Goal: Task Accomplishment & Management: Use online tool/utility

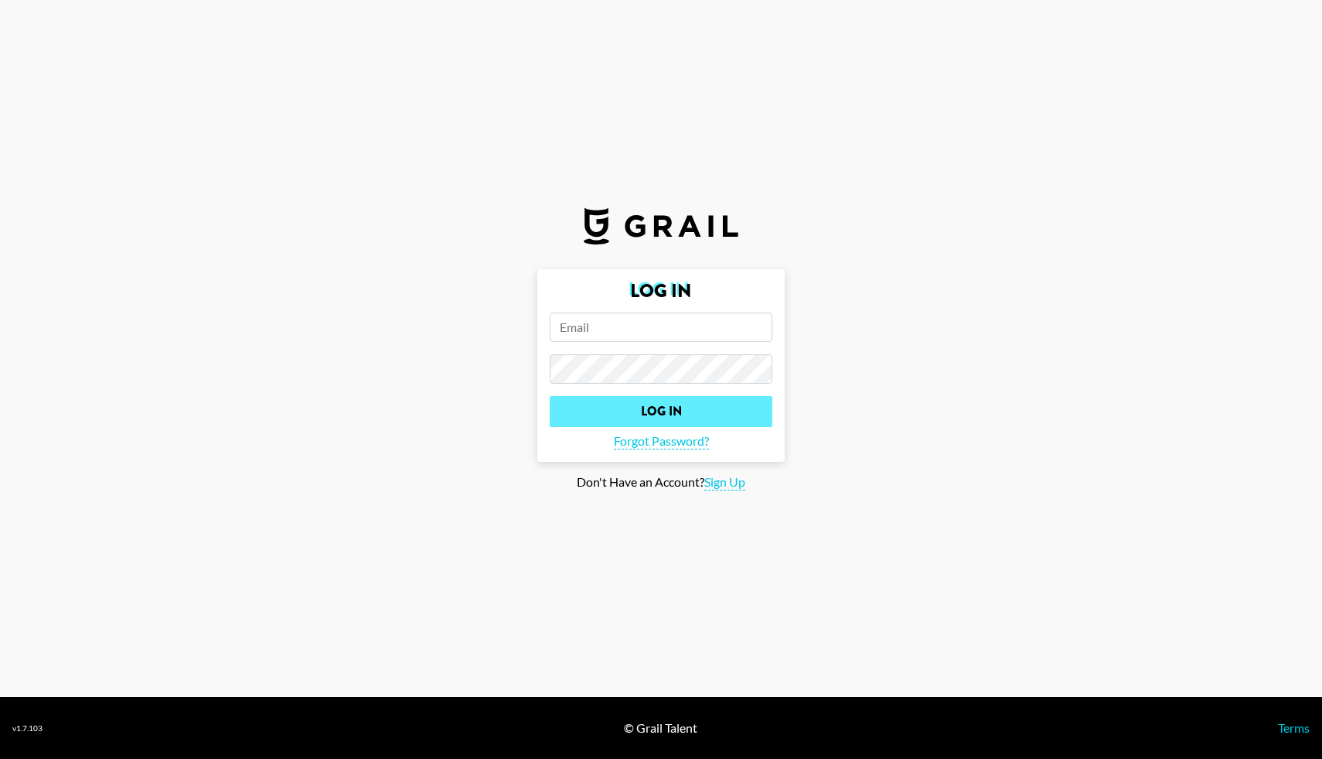
type input "[EMAIL_ADDRESS][PERSON_NAME][DOMAIN_NAME]"
click at [657, 409] on input "Log In" at bounding box center [661, 411] width 223 height 31
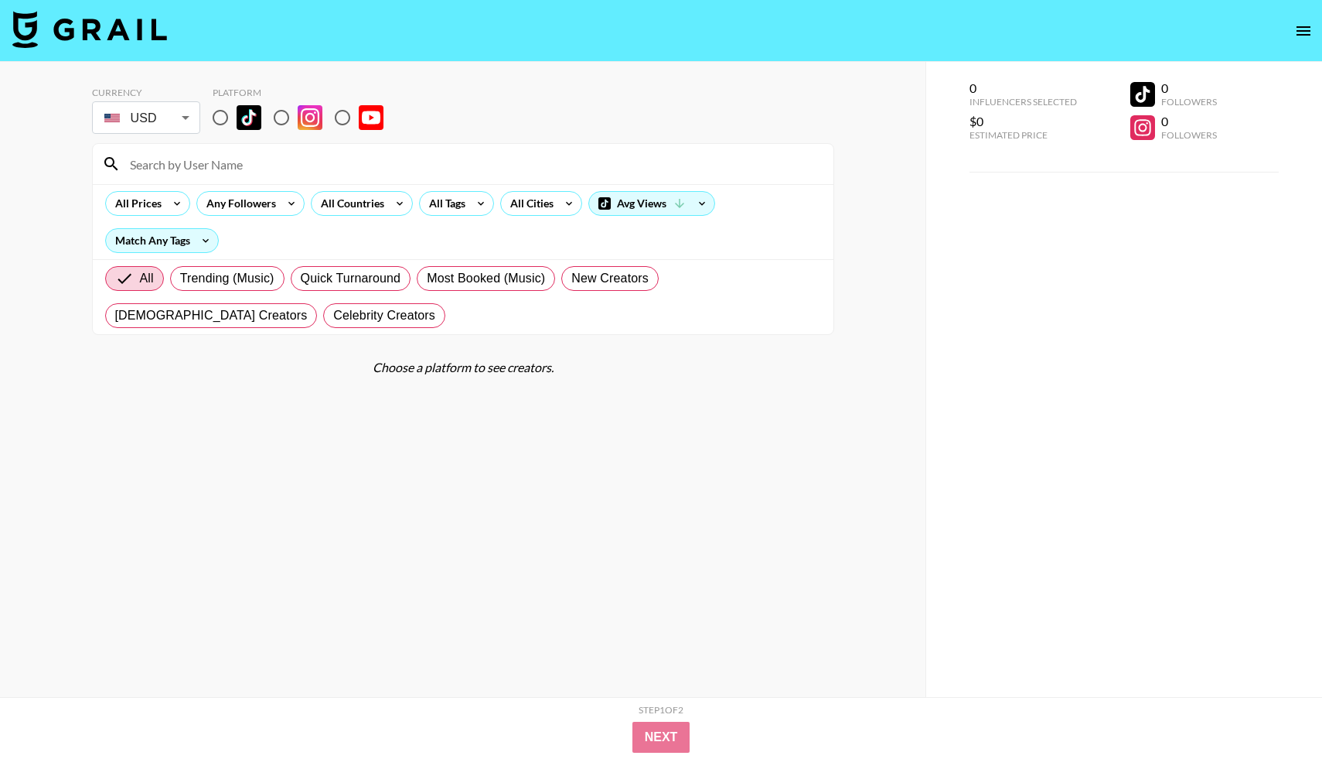
click at [264, 165] on input at bounding box center [473, 164] width 704 height 25
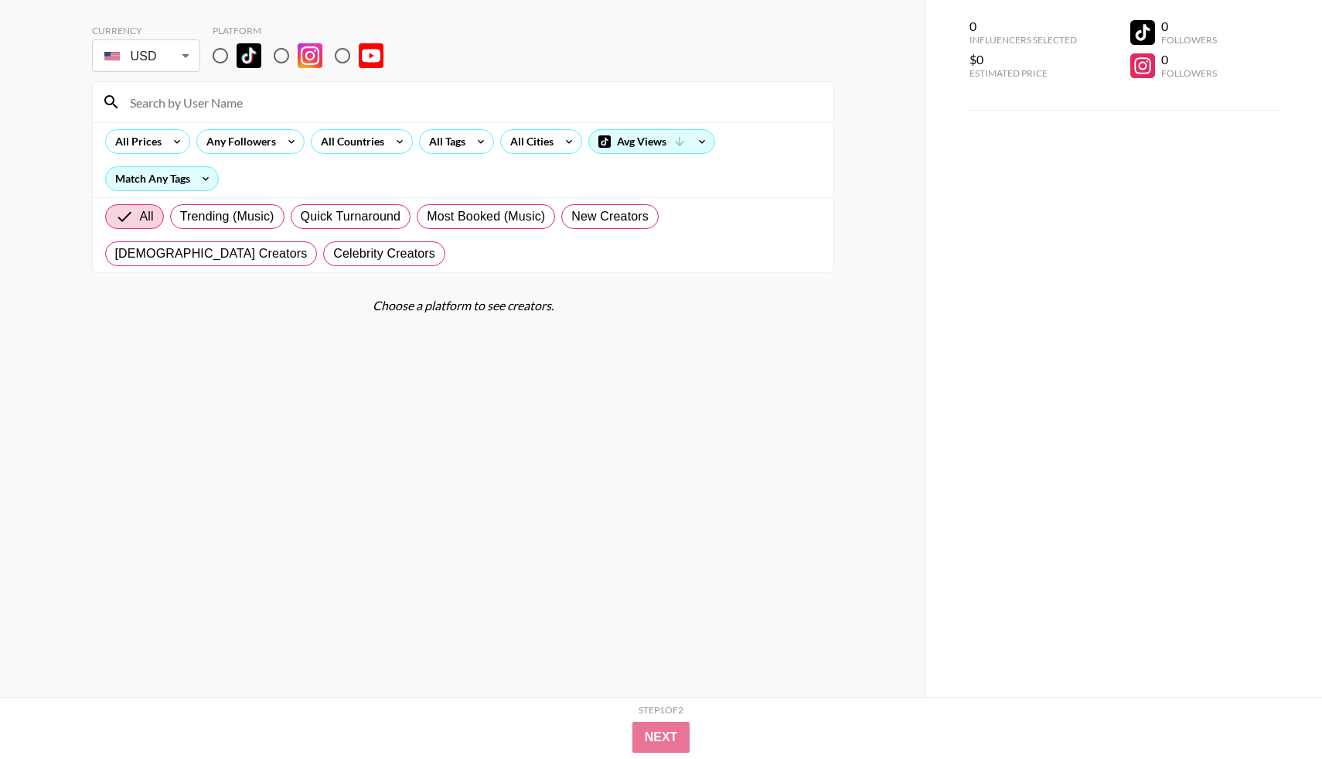
click at [218, 56] on input "radio" at bounding box center [220, 55] width 32 height 32
radio input "true"
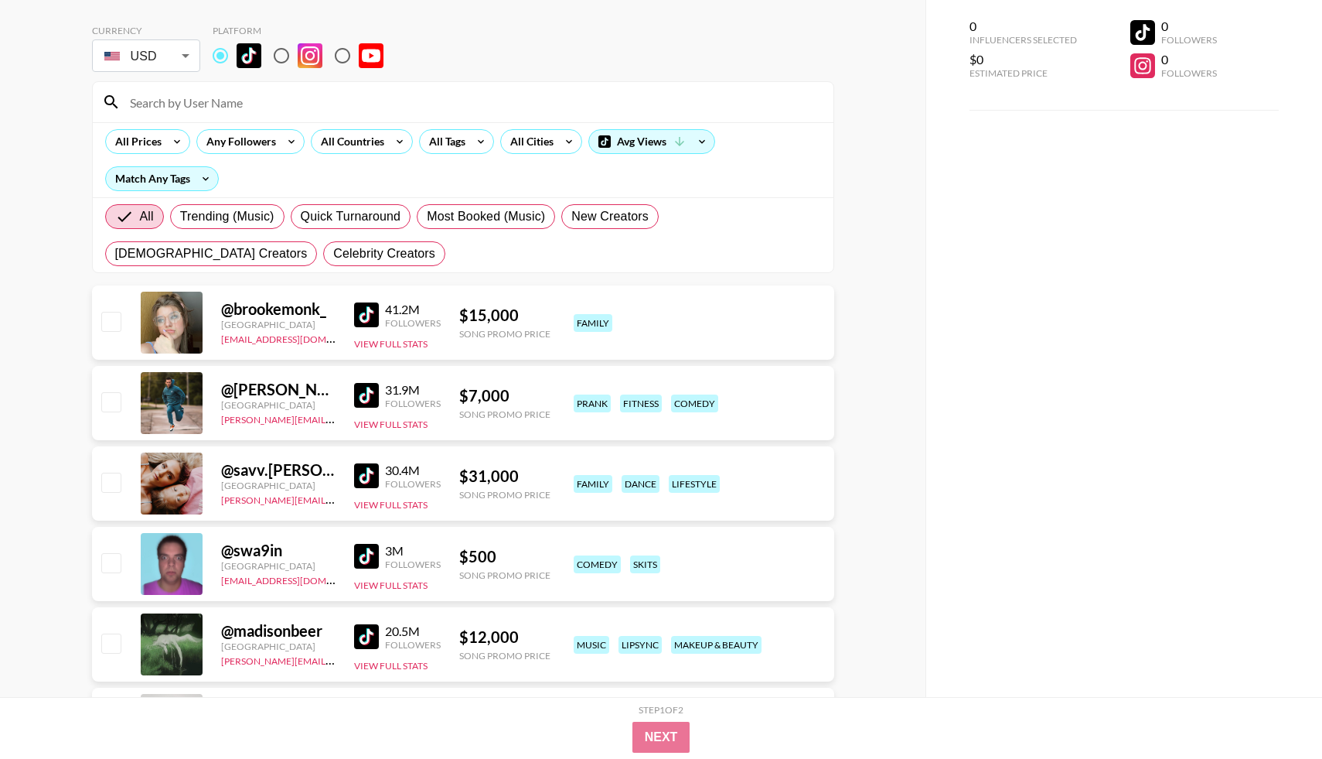
scroll to position [0, 0]
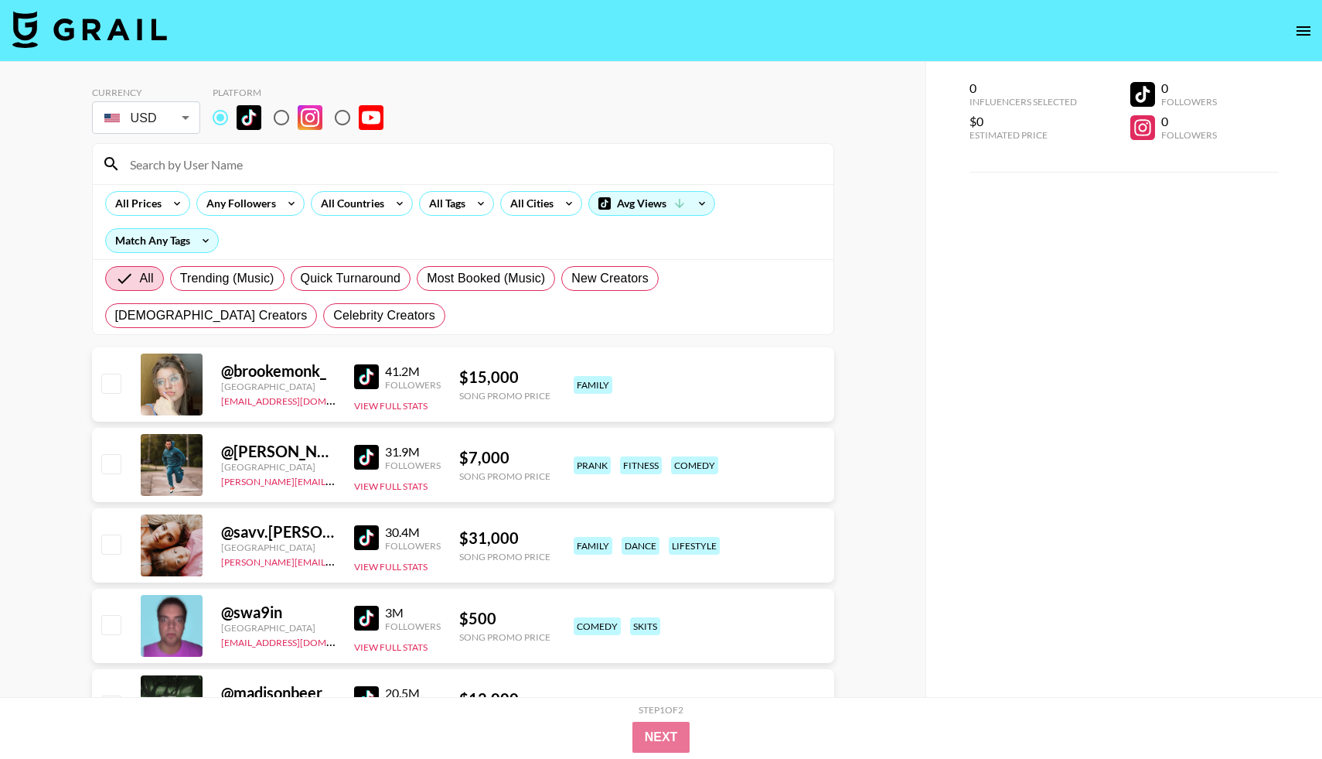
click at [277, 121] on input "radio" at bounding box center [281, 117] width 32 height 32
radio input "true"
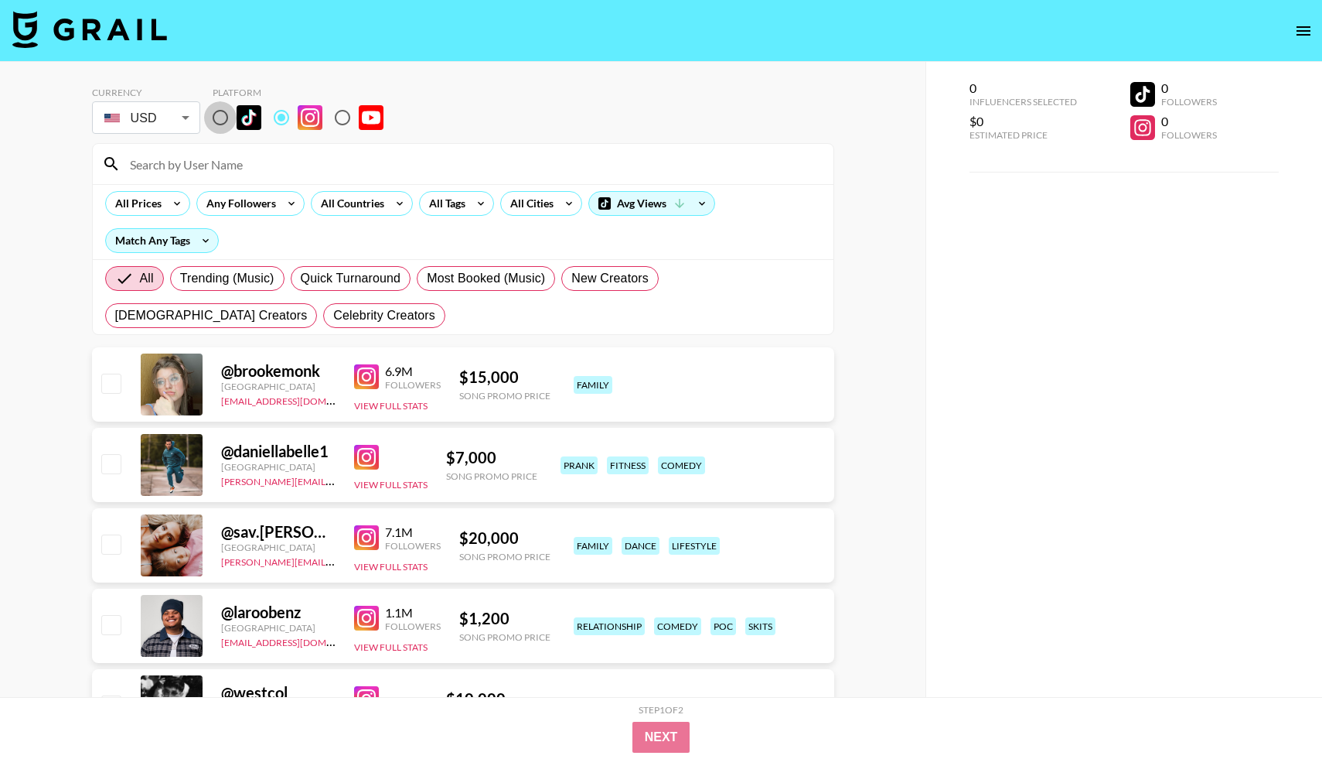
click at [220, 121] on input "radio" at bounding box center [220, 117] width 32 height 32
radio input "true"
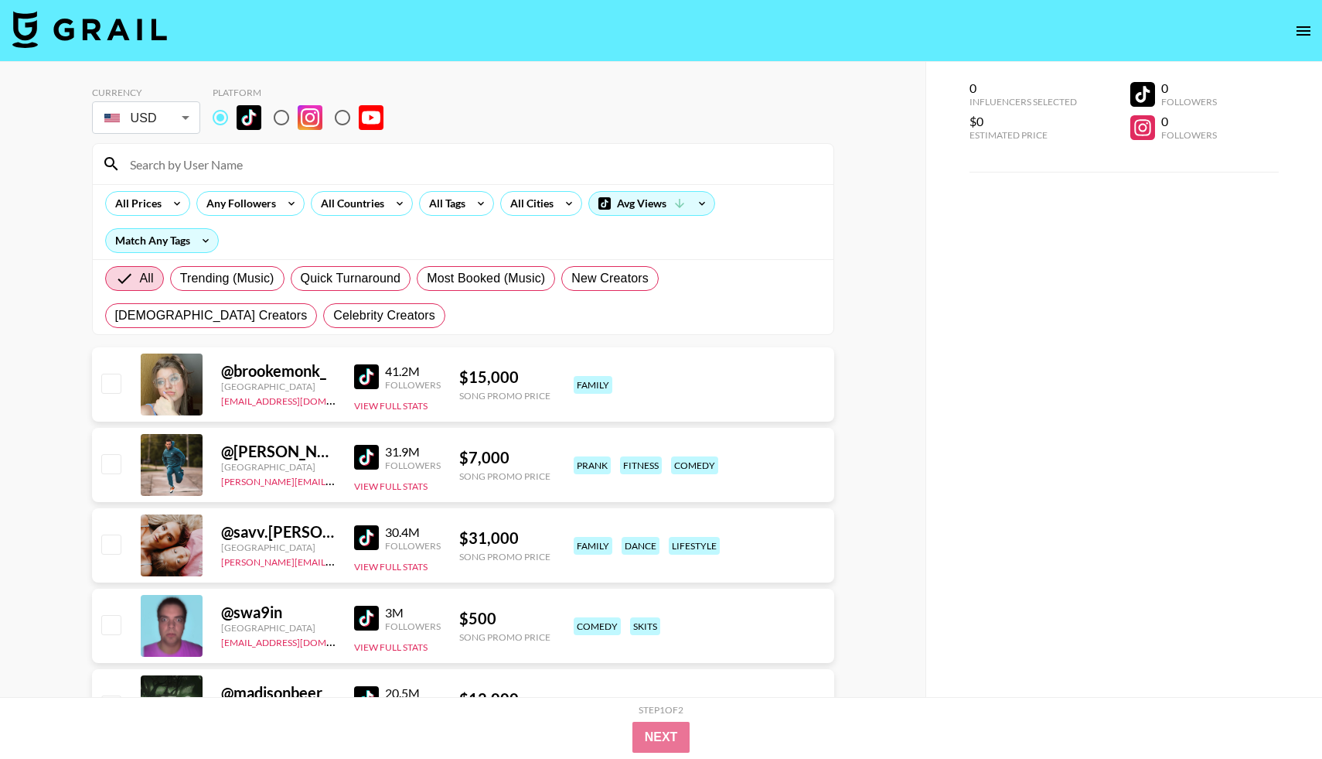
click at [204, 170] on input at bounding box center [473, 164] width 704 height 25
click at [206, 239] on icon at bounding box center [205, 240] width 25 height 23
click at [168, 328] on span "All Selected Tags" at bounding box center [164, 331] width 97 height 19
click at [116, 328] on input "All Selected Tags" at bounding box center [100, 332] width 32 height 32
radio input "true"
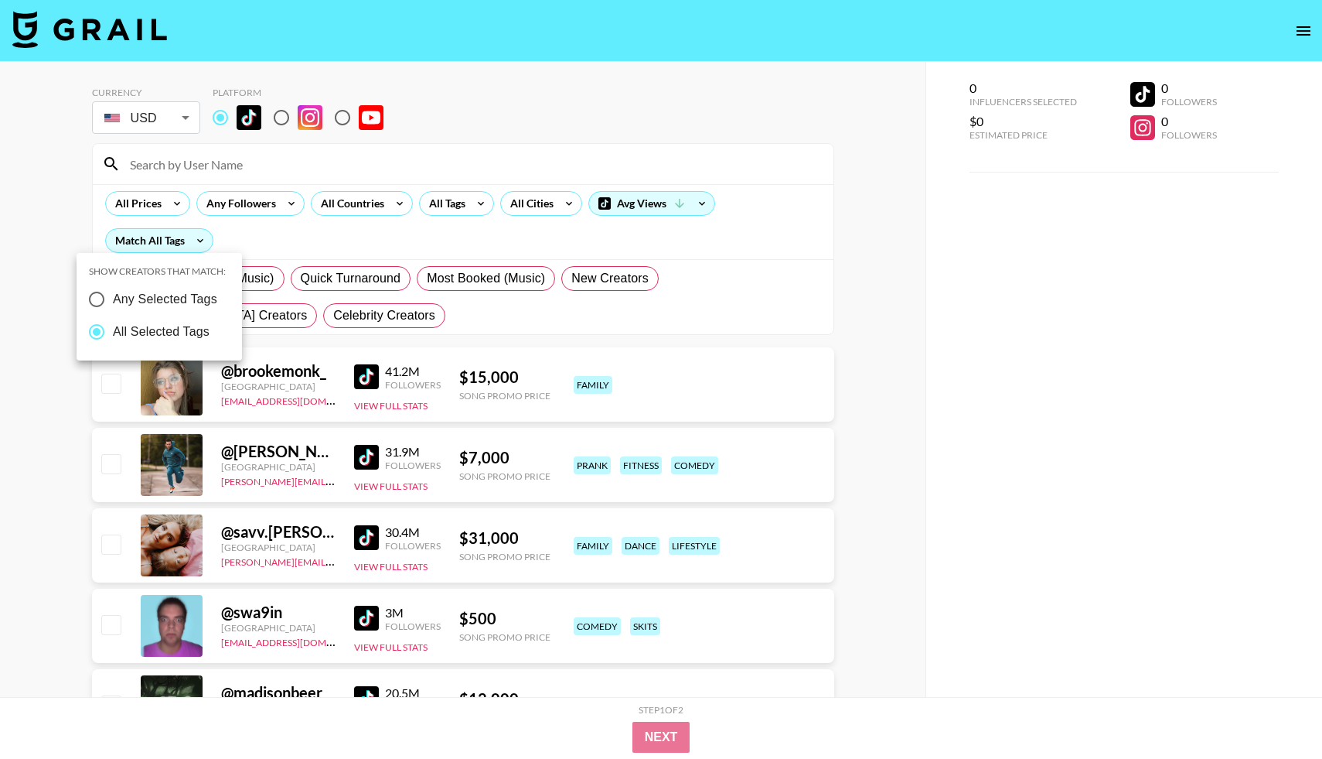
click at [177, 304] on span "Any Selected Tags" at bounding box center [165, 299] width 104 height 19
click at [113, 304] on input "Any Selected Tags" at bounding box center [96, 299] width 32 height 32
radio input "true"
click at [179, 345] on label "All Selected Tags" at bounding box center [152, 332] width 137 height 32
click at [116, 345] on input "All Selected Tags" at bounding box center [100, 332] width 32 height 32
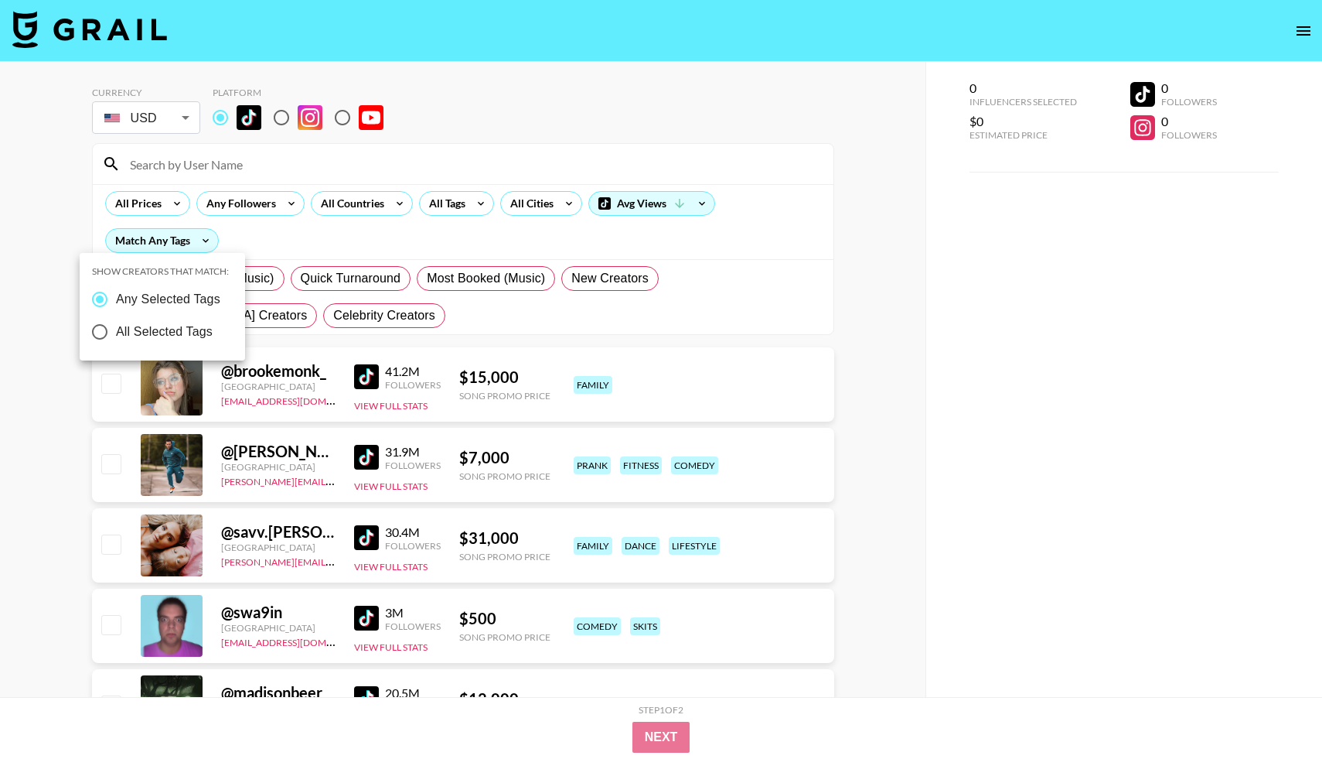
radio input "true"
radio input "false"
click at [470, 200] on div at bounding box center [661, 379] width 1322 height 759
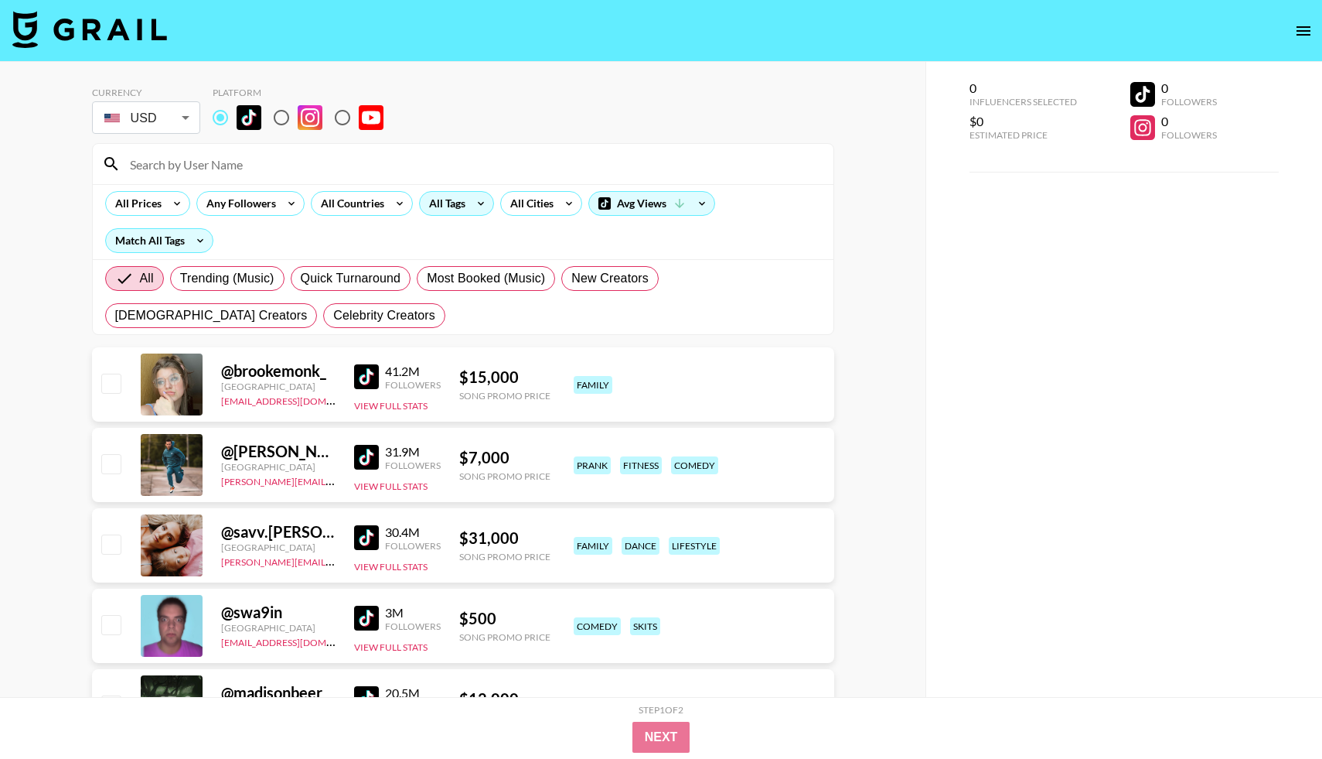
click at [470, 210] on icon at bounding box center [481, 203] width 25 height 23
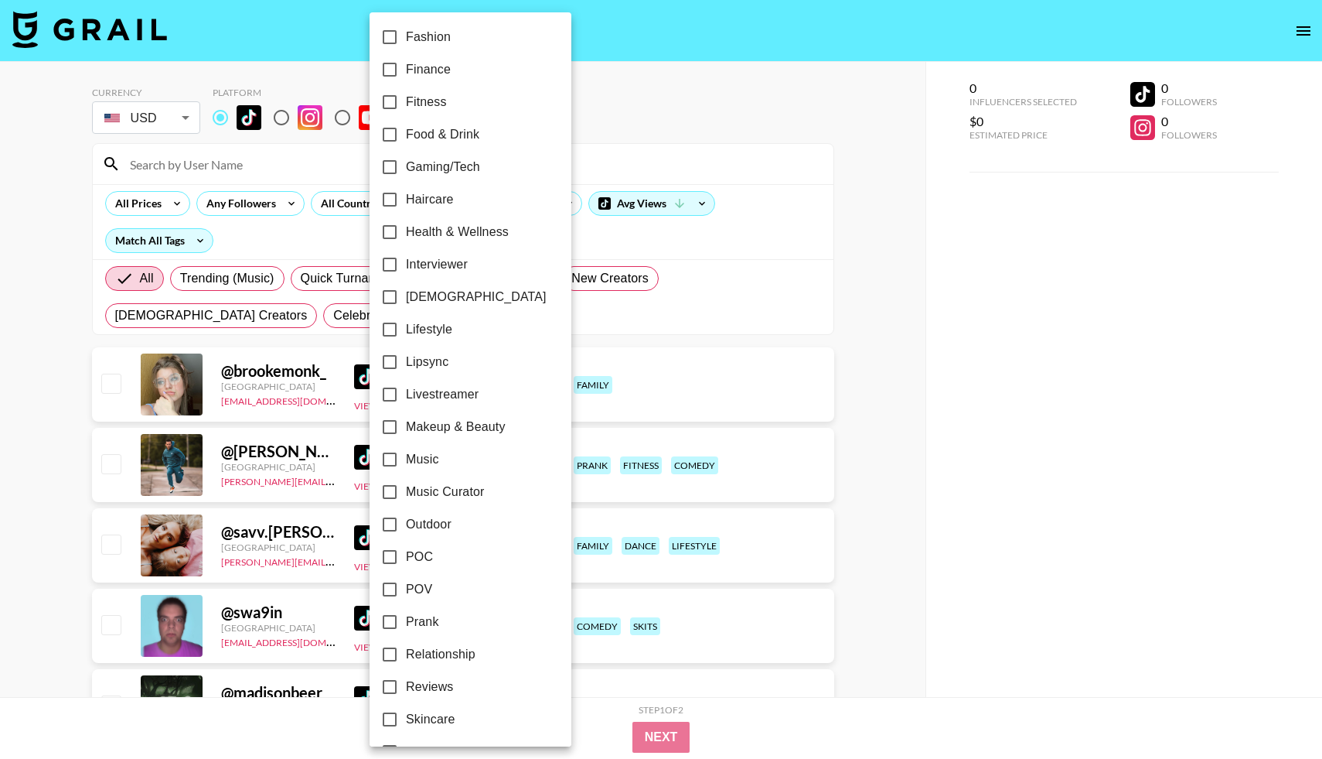
scroll to position [720, 0]
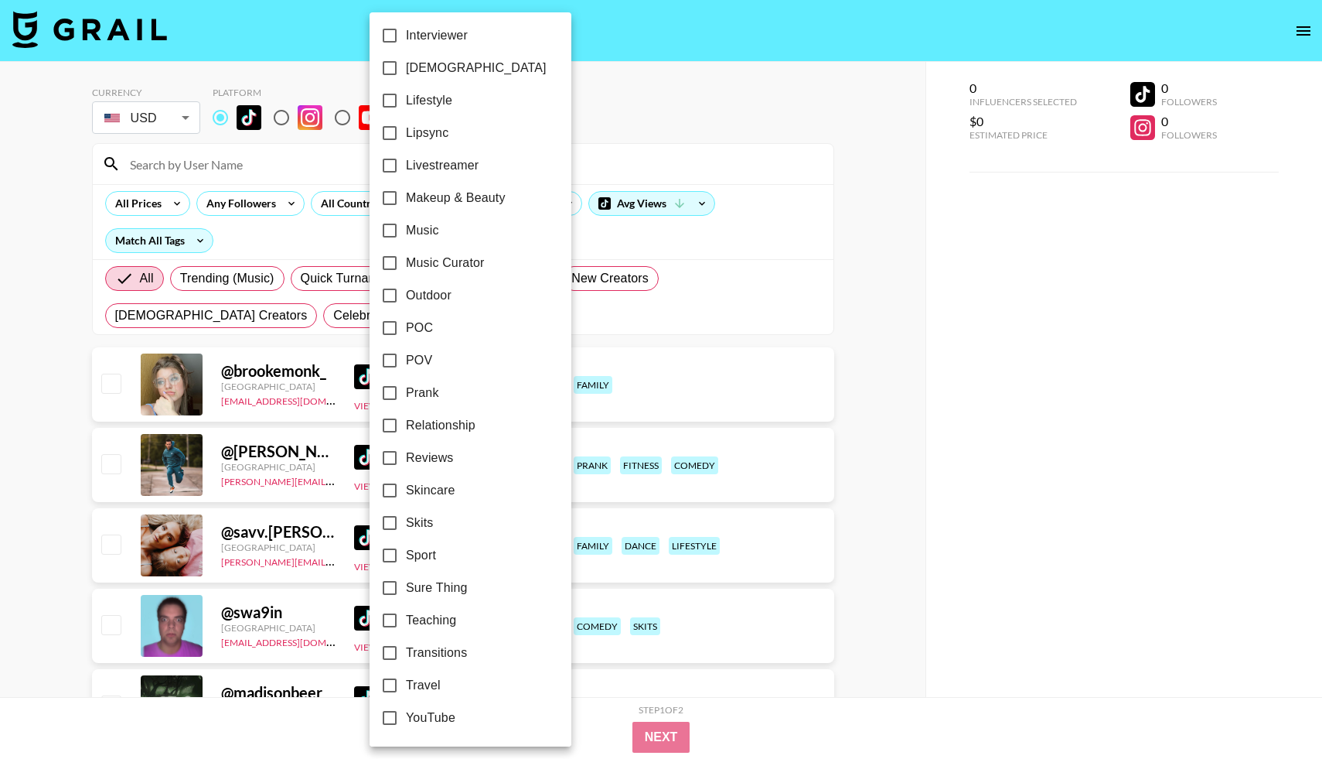
click at [667, 11] on div at bounding box center [661, 379] width 1322 height 759
